Goal: Task Accomplishment & Management: Manage account settings

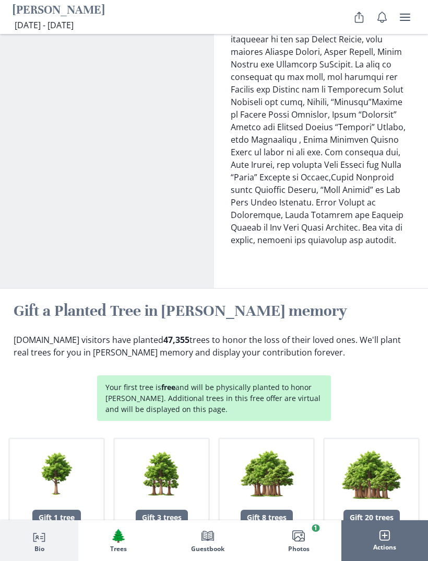
scroll to position [1437, 0]
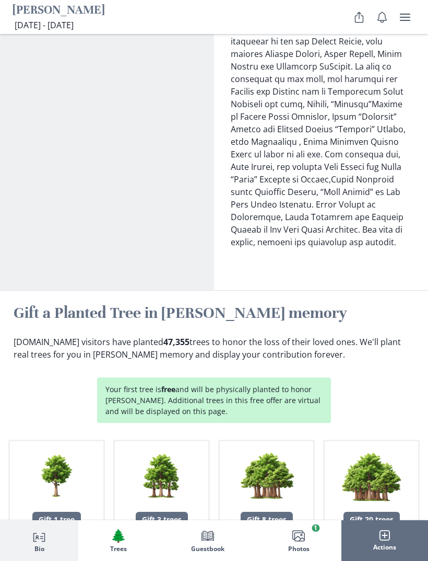
click at [62, 560] on button "Person profile Bio" at bounding box center [39, 540] width 78 height 41
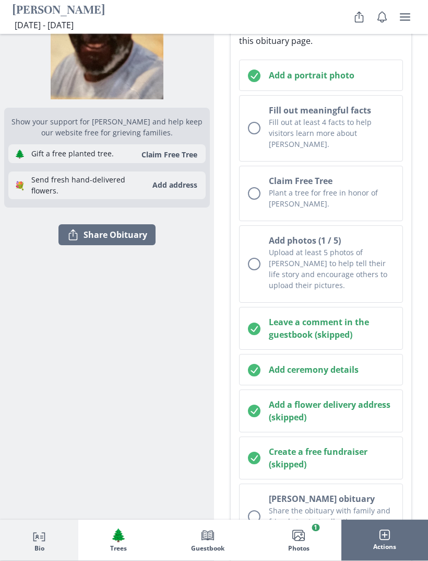
scroll to position [199, 0]
click at [250, 365] on button "Add ceremony details" at bounding box center [321, 368] width 164 height 31
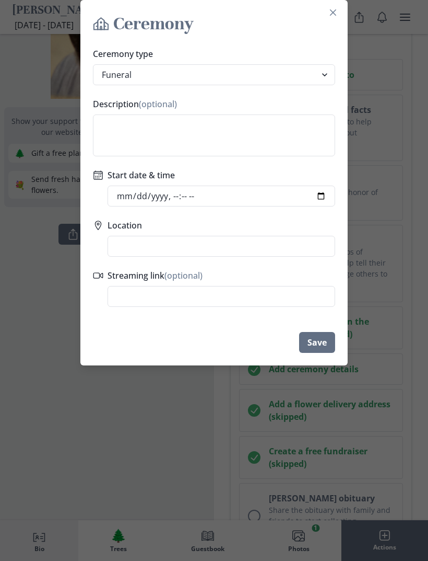
click at [237, 201] on input "Start date & time" at bounding box center [222, 196] width 228 height 21
click at [296, 199] on input "Start date & time" at bounding box center [222, 196] width 228 height 21
type input "2025-10-11T11:30"
click at [271, 250] on input "Location" at bounding box center [222, 246] width 228 height 21
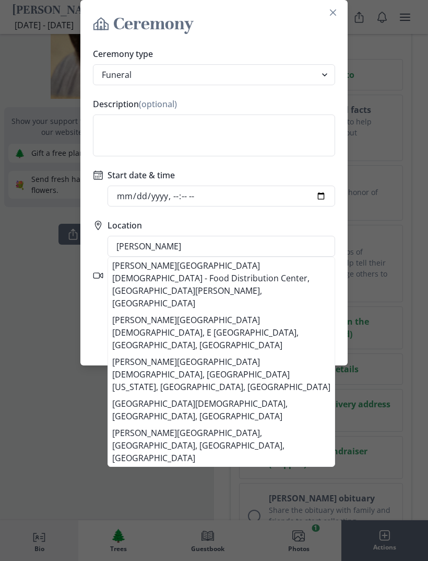
click at [259, 274] on li "Howard Chapel AME Church - Food Distribution Center, Old Manning Road, New Zion…" at bounding box center [221, 284] width 227 height 54
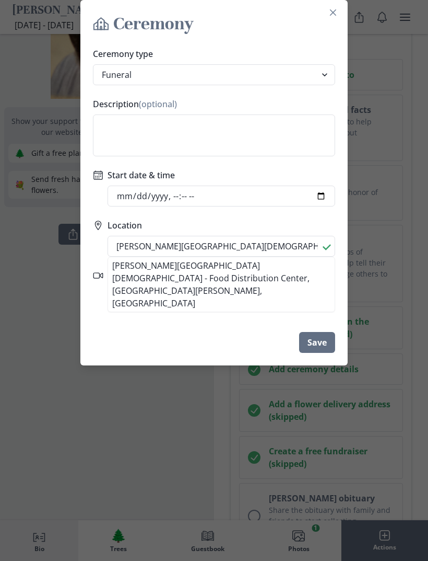
click at [254, 283] on li "Howard Chapel AME Church - Food Distribution Center, Old Manning Road, New Zion…" at bounding box center [221, 284] width 227 height 54
click at [260, 277] on li "Howard Chapel AME Church - Food Distribution Center, Old Manning Road, New Zion…" at bounding box center [221, 284] width 227 height 54
type input "Howard Chapel AME Church - Food Distribution Center, 6338 Old Manning Rd, New Z…"
click at [323, 345] on button "Save" at bounding box center [317, 342] width 36 height 21
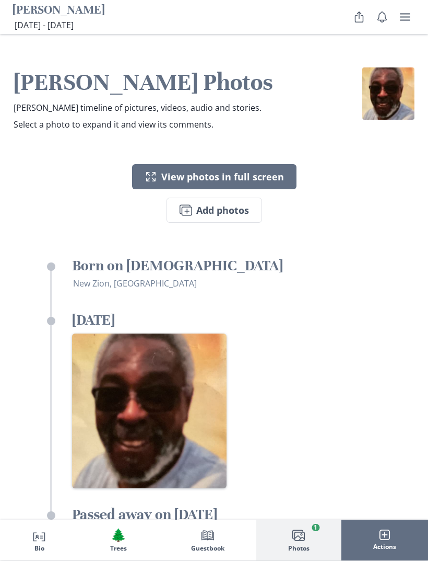
scroll to position [2637, 0]
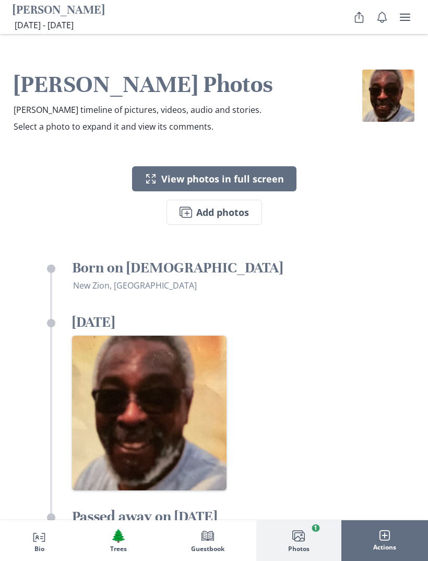
click at [175, 258] on h3 "Born on June 23, 1963" at bounding box center [226, 267] width 309 height 19
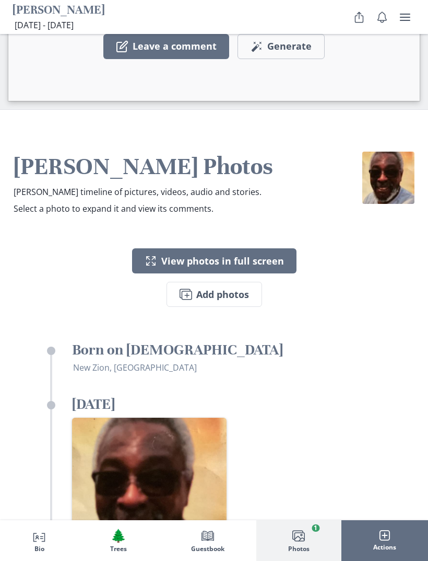
scroll to position [2553, 0]
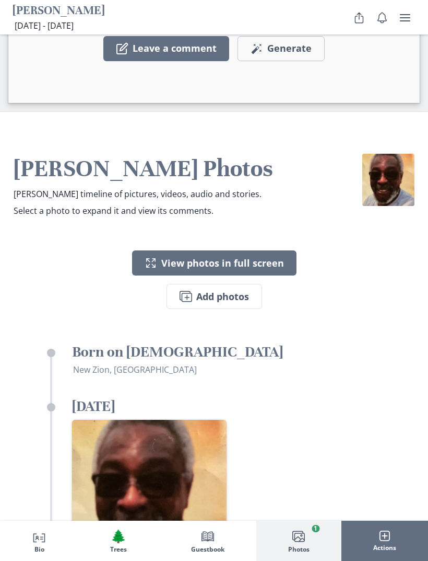
click at [165, 342] on h3 "Born on June 23, 1963" at bounding box center [226, 351] width 309 height 19
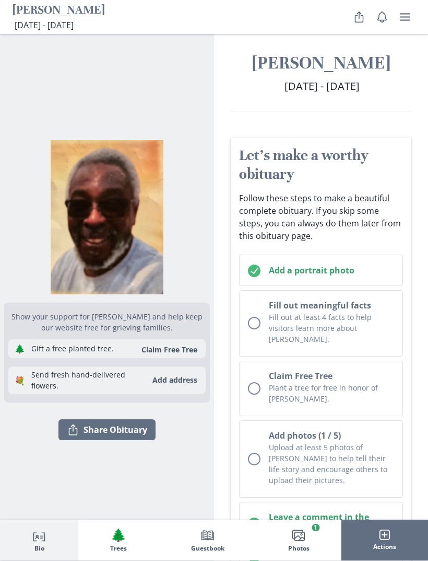
scroll to position [0, 0]
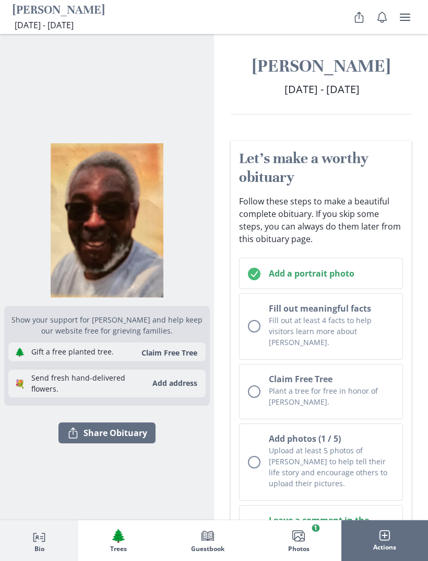
click at [360, 86] on span "Jun 23, 1963 - Oct 3, 2025" at bounding box center [322, 89] width 75 height 14
click at [406, 17] on icon "user menu" at bounding box center [405, 16] width 10 height 7
click at [189, 72] on div "Show your support for ALLEN and help keep our website free for grieving familie…" at bounding box center [107, 297] width 206 height 527
click at [74, 25] on span "Jun 23, 1963 - Oct 3, 2025" at bounding box center [44, 24] width 59 height 11
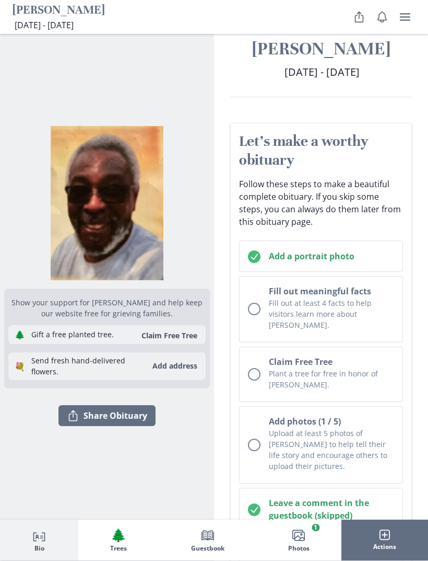
scroll to position [18, 0]
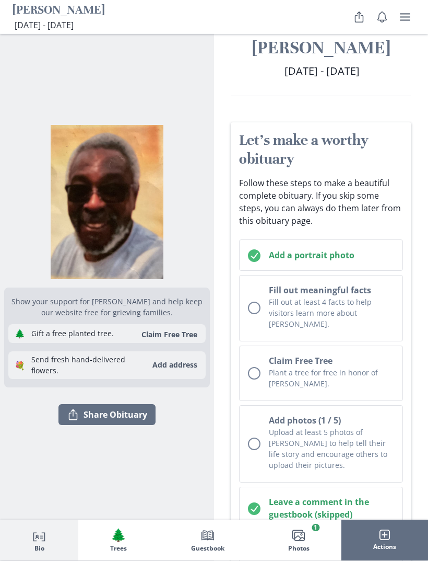
click at [40, 542] on icon "Person profile" at bounding box center [39, 535] width 13 height 13
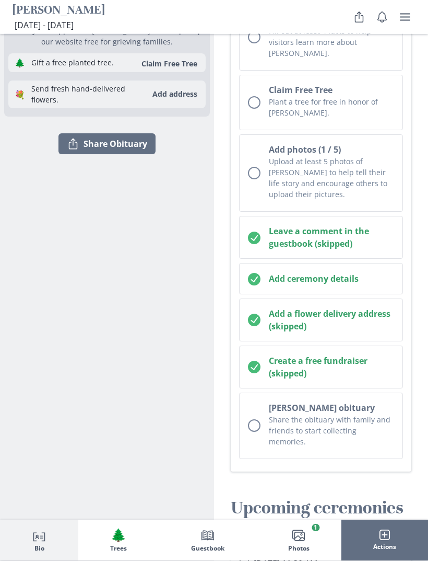
scroll to position [311, 0]
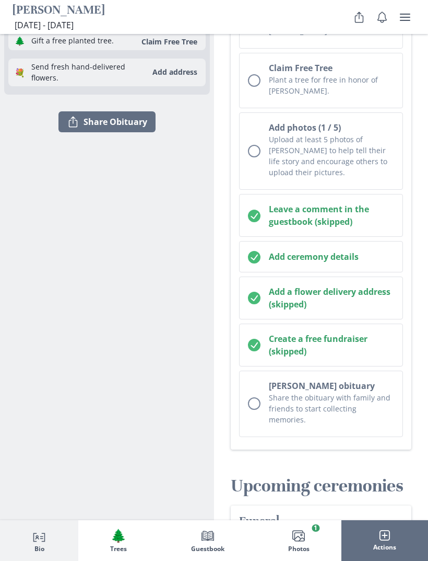
click at [386, 551] on span "Actions" at bounding box center [385, 546] width 23 height 7
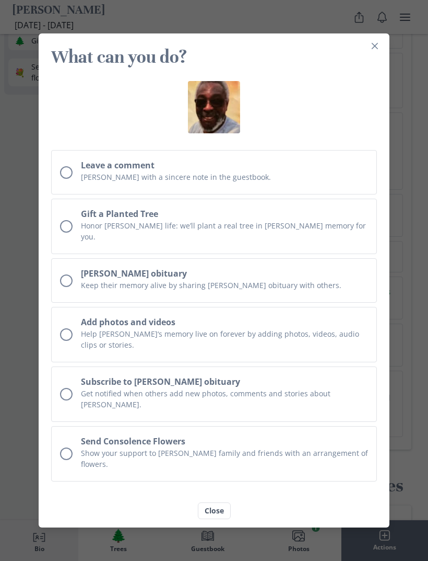
click at [231, 133] on img at bounding box center [214, 107] width 52 height 52
click at [373, 54] on button "Close" at bounding box center [375, 46] width 17 height 17
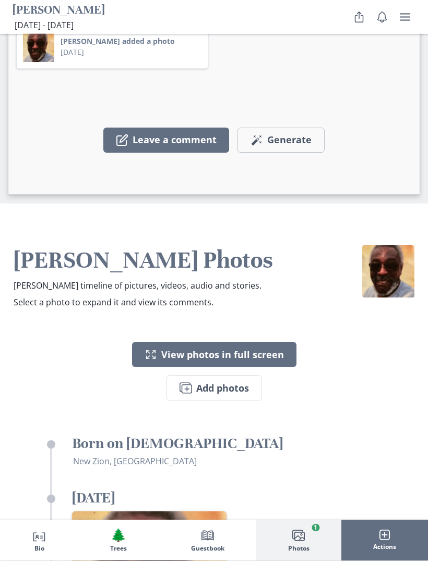
scroll to position [2472, 0]
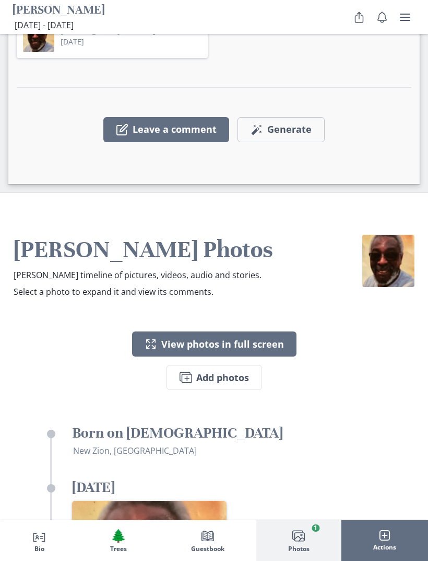
click at [204, 423] on h3 "Born on June 23, 1963" at bounding box center [226, 432] width 309 height 19
click at [266, 331] on button "Expand View photos in full screen" at bounding box center [214, 343] width 165 height 25
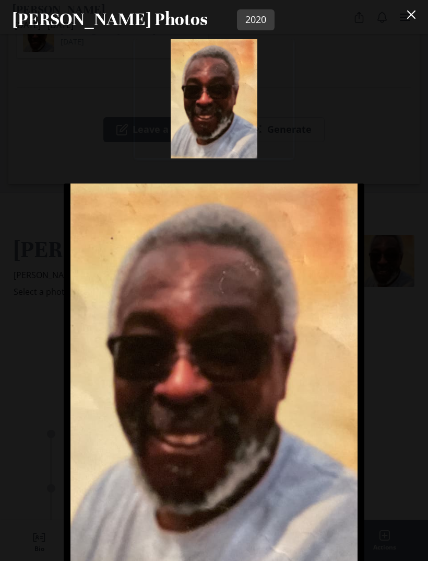
click at [415, 25] on button "Close" at bounding box center [411, 14] width 21 height 21
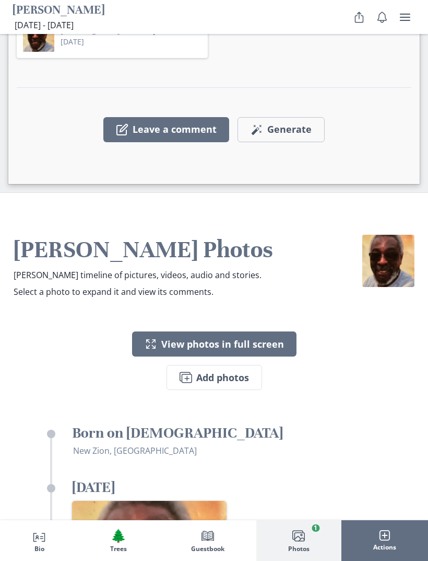
click at [395, 235] on img at bounding box center [389, 261] width 52 height 52
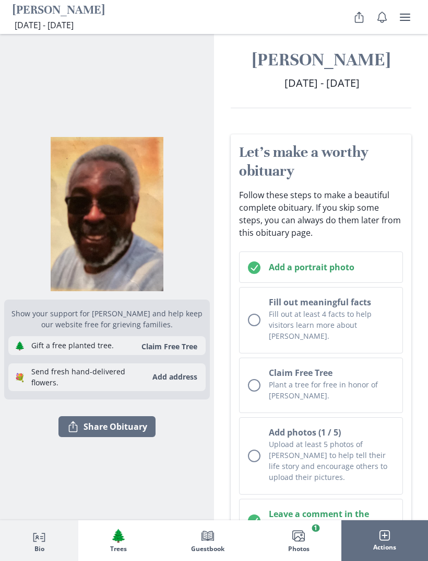
scroll to position [0, 0]
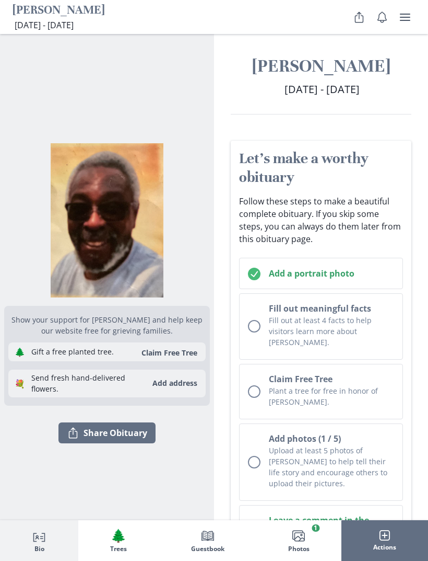
click at [409, 22] on icon "user menu" at bounding box center [405, 17] width 13 height 13
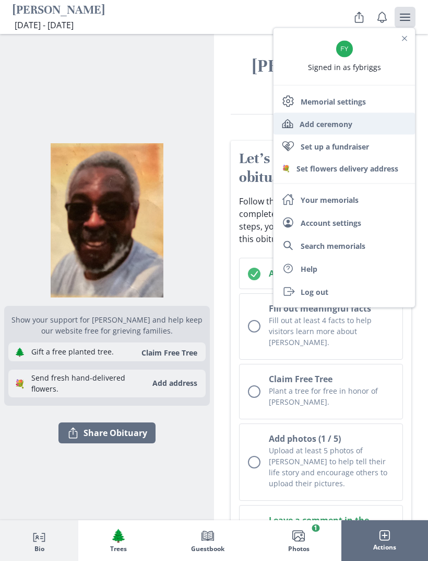
click at [343, 124] on link "Add ceremony" at bounding box center [345, 124] width 142 height 22
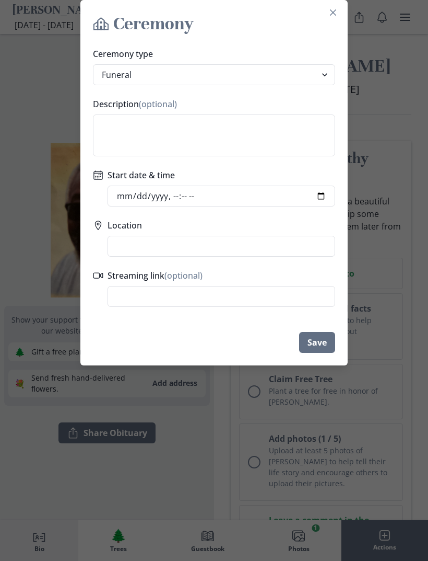
click at [330, 16] on button "Close" at bounding box center [333, 12] width 17 height 17
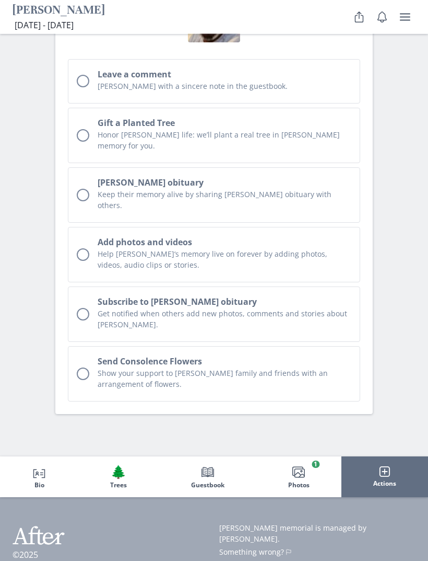
scroll to position [3415, 0]
click at [314, 456] on button "Images Photos 1" at bounding box center [299, 476] width 85 height 41
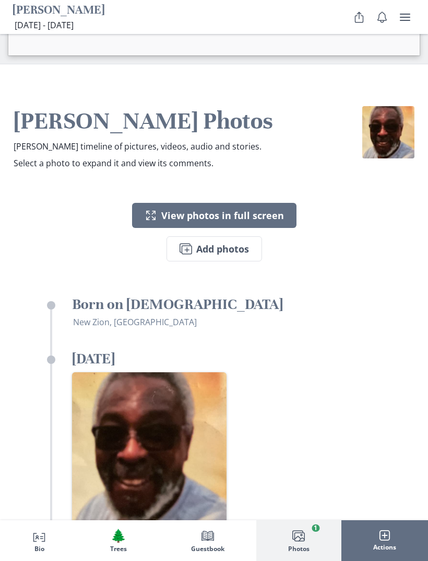
scroll to position [2583, 0]
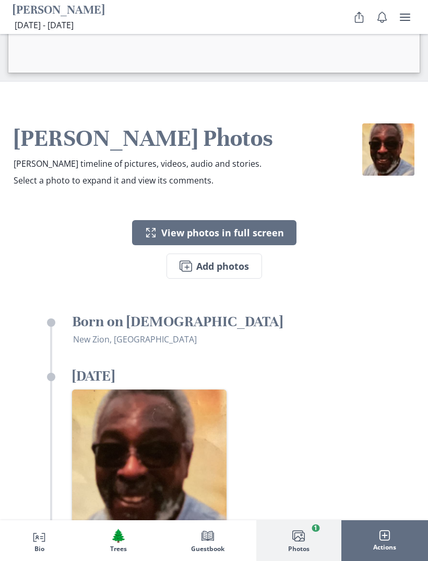
click at [355, 23] on icon "Share" at bounding box center [359, 17] width 13 height 13
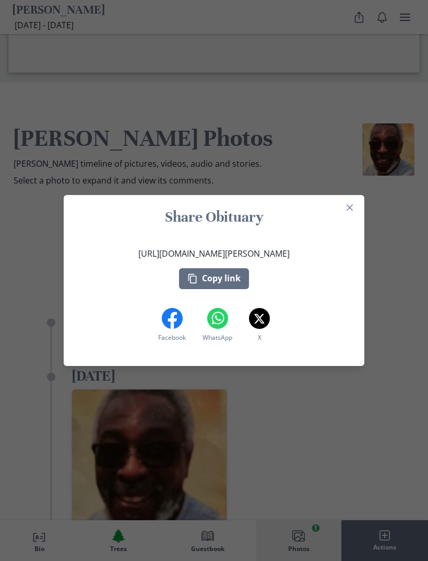
click at [384, 19] on div "Share Obituary https://after.io/allen-cooper Copy link Facebook Facebook WhatsA…" at bounding box center [214, 280] width 428 height 561
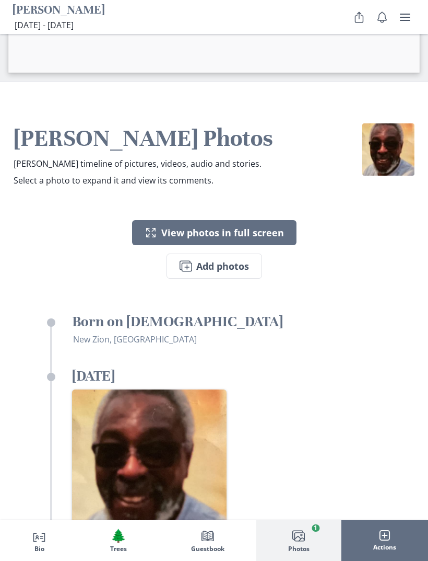
click at [378, 27] on button "Notifications" at bounding box center [382, 17] width 21 height 21
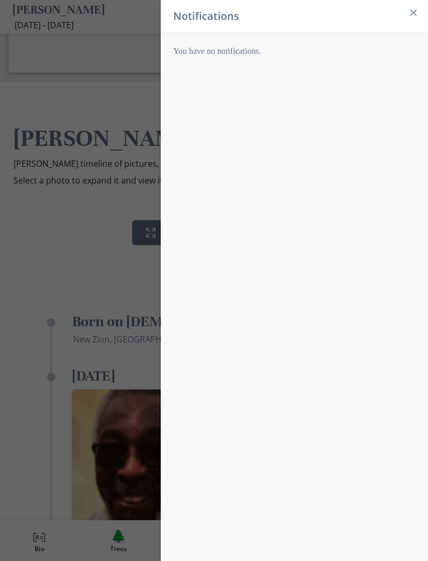
click at [411, 20] on button "Close" at bounding box center [414, 12] width 17 height 17
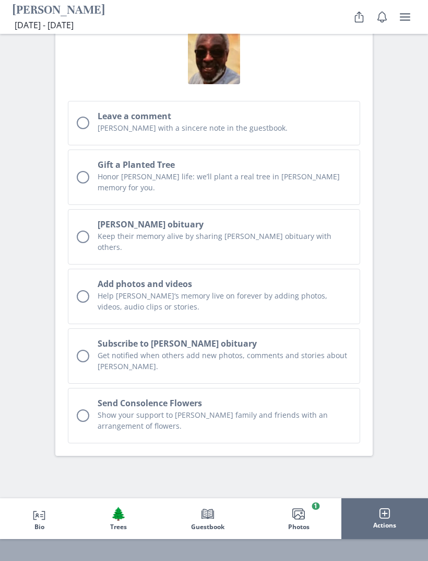
scroll to position [3398, 0]
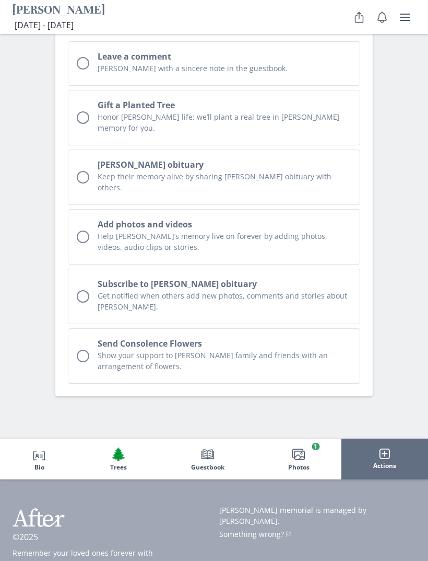
click at [308, 438] on button "Images Photos 1" at bounding box center [299, 458] width 85 height 41
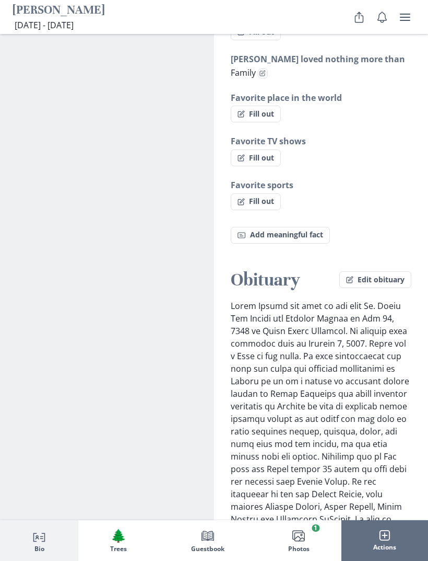
scroll to position [1144, 0]
click at [389, 300] on p at bounding box center [321, 500] width 181 height 401
click at [393, 272] on button "Edit obituary" at bounding box center [376, 280] width 72 height 17
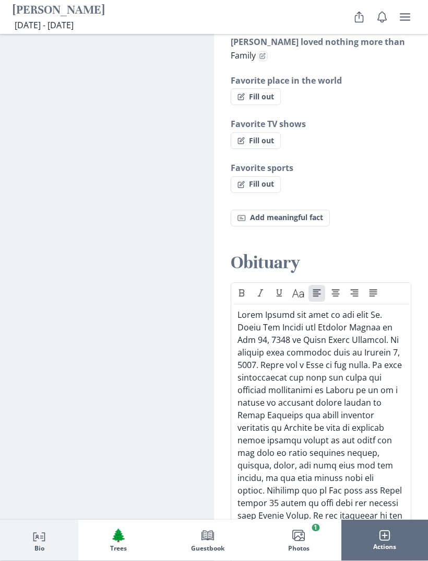
scroll to position [1162, 0]
click at [392, 308] on p at bounding box center [321, 533] width 167 height 451
click at [400, 308] on p at bounding box center [321, 533] width 167 height 451
click at [363, 17] on icon "Share Obituary" at bounding box center [360, 17] width 8 height 10
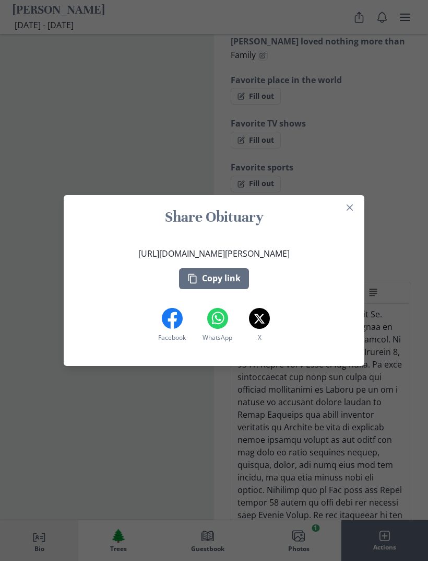
click at [230, 289] on button "Copy link" at bounding box center [214, 278] width 70 height 21
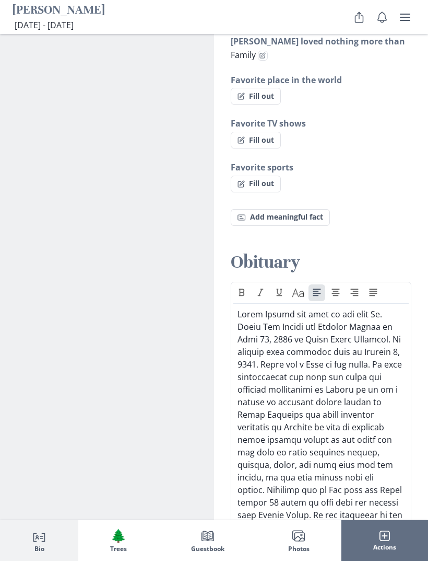
scroll to position [1161, 0]
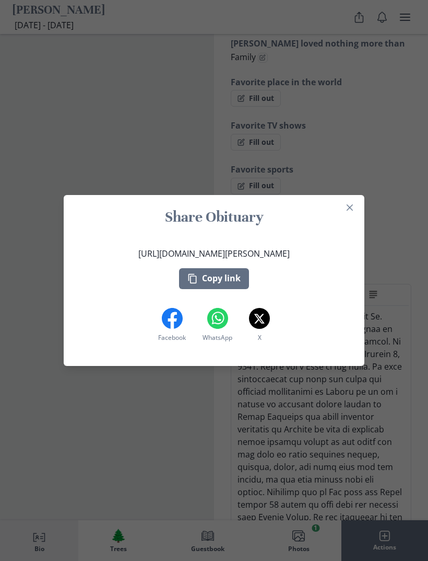
click at [349, 216] on button "Close" at bounding box center [350, 207] width 17 height 17
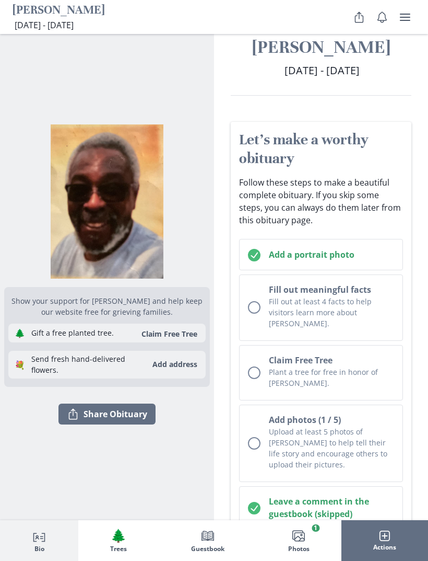
scroll to position [19, 0]
click at [353, 19] on icon "Share" at bounding box center [359, 17] width 13 height 13
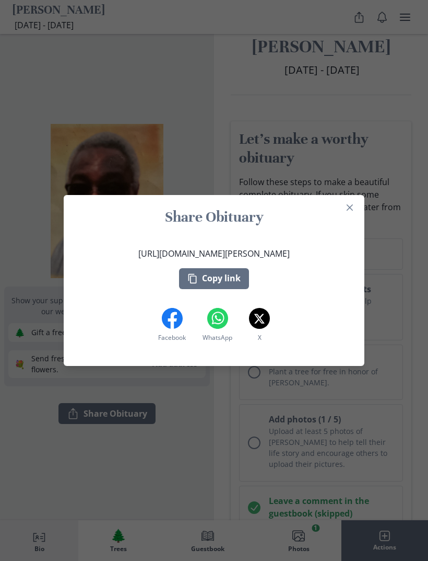
click at [350, 213] on button "Close" at bounding box center [350, 207] width 17 height 17
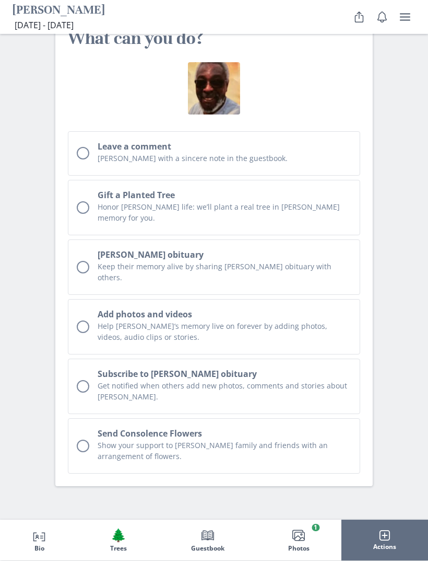
scroll to position [3577, 0]
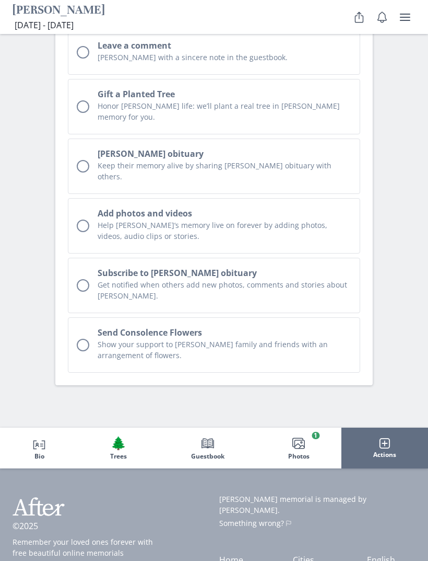
click at [49, 427] on button "Person profile Bio" at bounding box center [39, 447] width 78 height 41
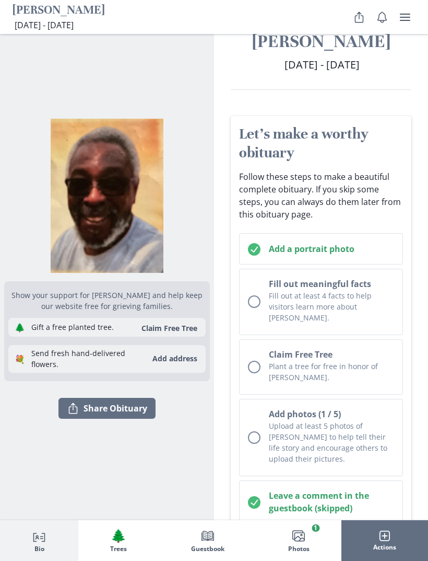
scroll to position [1, 0]
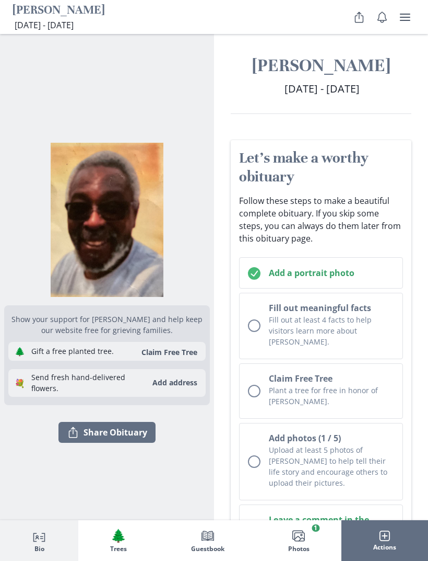
click at [385, 24] on button "Notifications" at bounding box center [382, 17] width 21 height 21
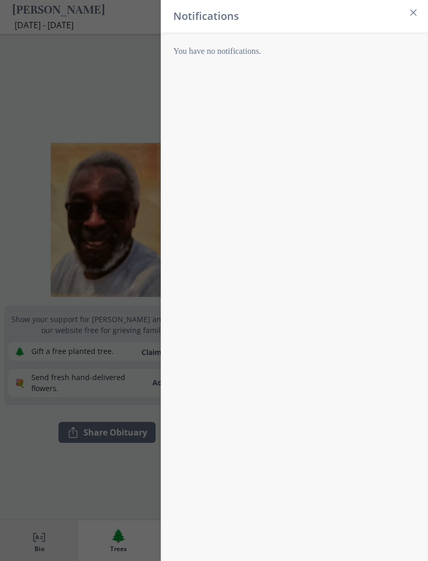
click at [414, 14] on icon "Close" at bounding box center [414, 12] width 6 height 6
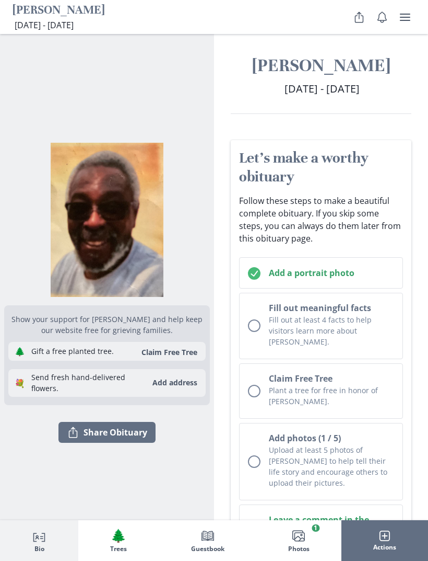
click at [402, 19] on icon "user menu" at bounding box center [405, 17] width 13 height 13
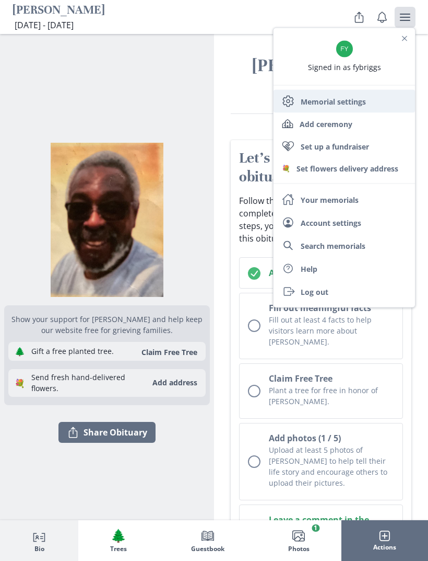
click at [345, 98] on link "Settings Memorial settings" at bounding box center [345, 101] width 142 height 23
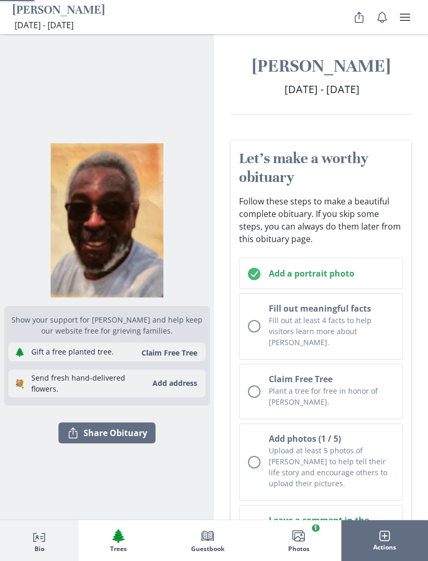
select select "6"
select select "10"
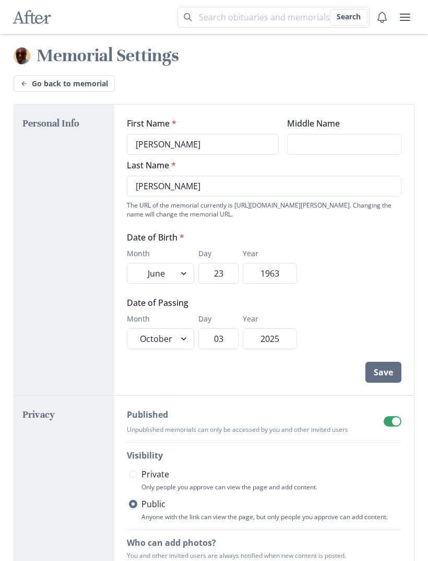
click at [183, 283] on select "January February March April May June July August September October November De…" at bounding box center [160, 273] width 67 height 21
select select "5"
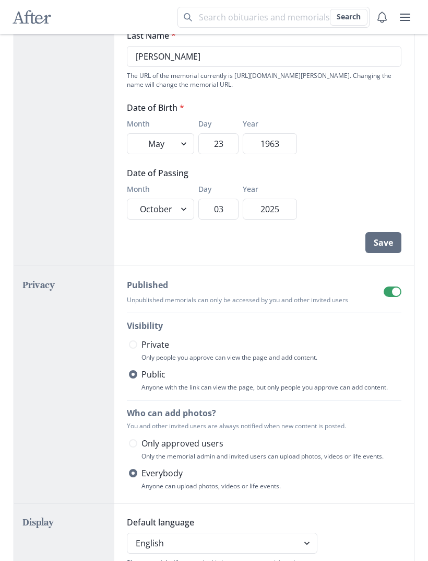
scroll to position [129, 0]
click at [383, 234] on button "Save" at bounding box center [384, 243] width 36 height 21
select select "5"
select select "10"
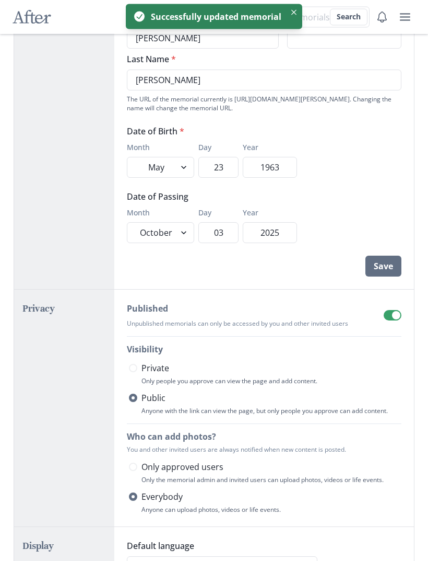
scroll to position [0, 0]
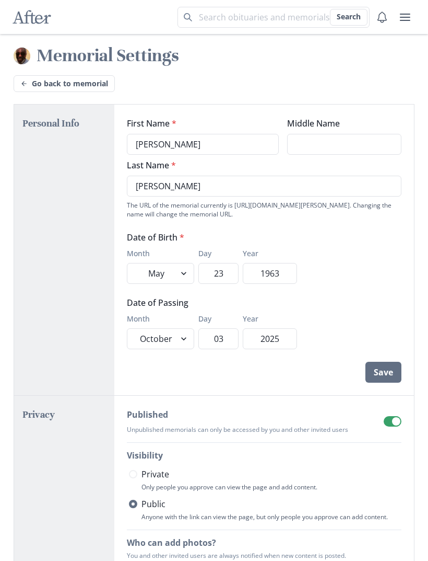
click at [84, 84] on link "Go back to memorial" at bounding box center [64, 83] width 101 height 17
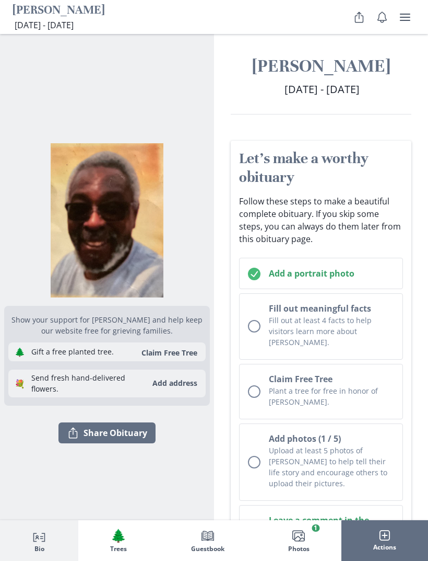
click at [122, 441] on button "Share Share Obituary" at bounding box center [107, 432] width 97 height 21
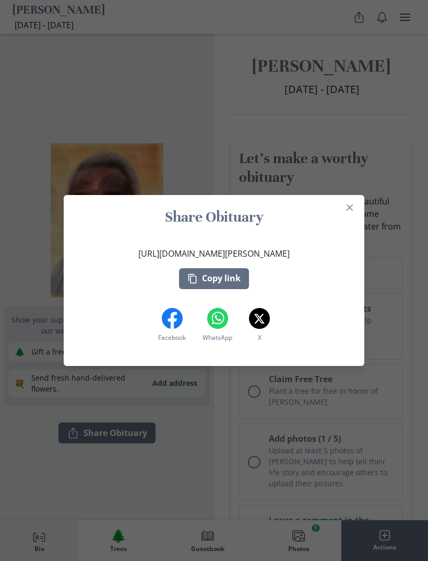
click at [229, 279] on button "Copy link" at bounding box center [214, 278] width 70 height 21
click at [350, 212] on button "Close" at bounding box center [350, 207] width 17 height 17
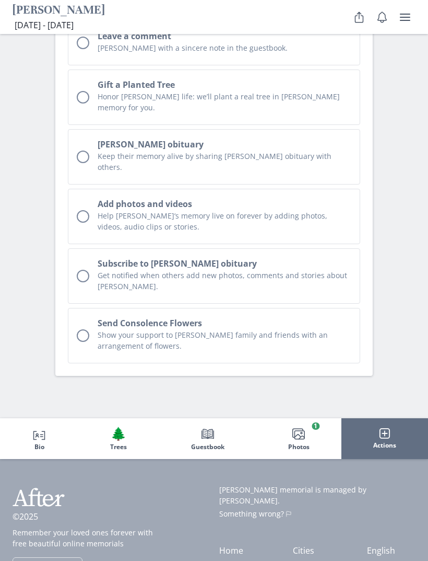
scroll to position [3457, 0]
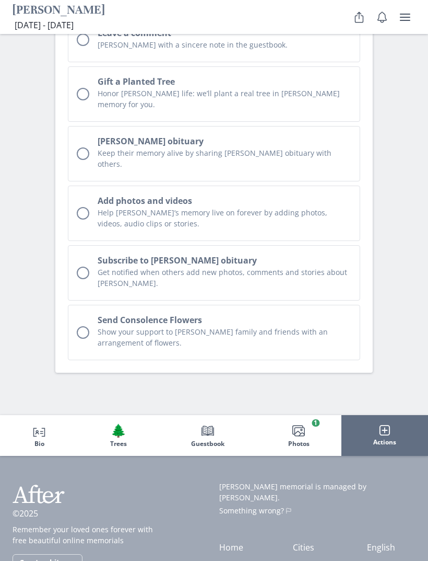
click at [244, 541] on link "Home" at bounding box center [231, 546] width 24 height 11
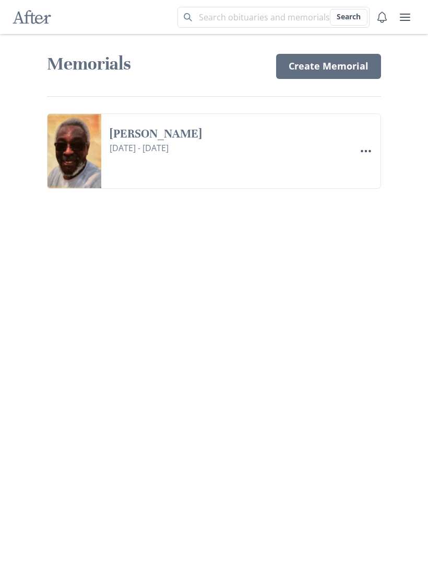
click at [371, 154] on icon "Menu" at bounding box center [366, 151] width 13 height 13
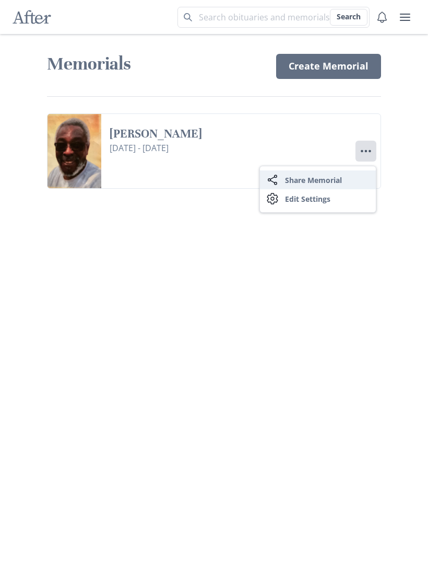
click at [337, 181] on button "Share Share Memorial" at bounding box center [318, 179] width 116 height 19
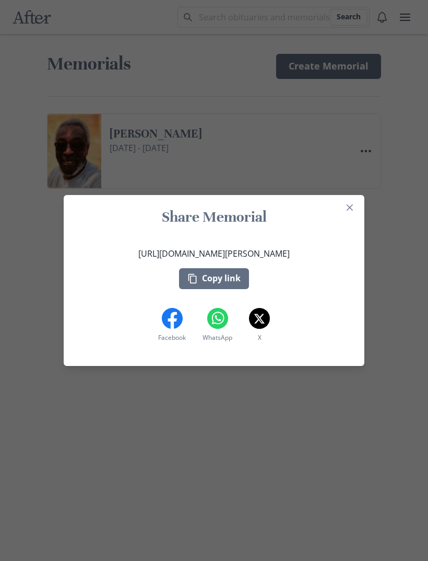
click at [224, 280] on button "Copy link" at bounding box center [214, 278] width 70 height 21
